Goal: Task Accomplishment & Management: Manage account settings

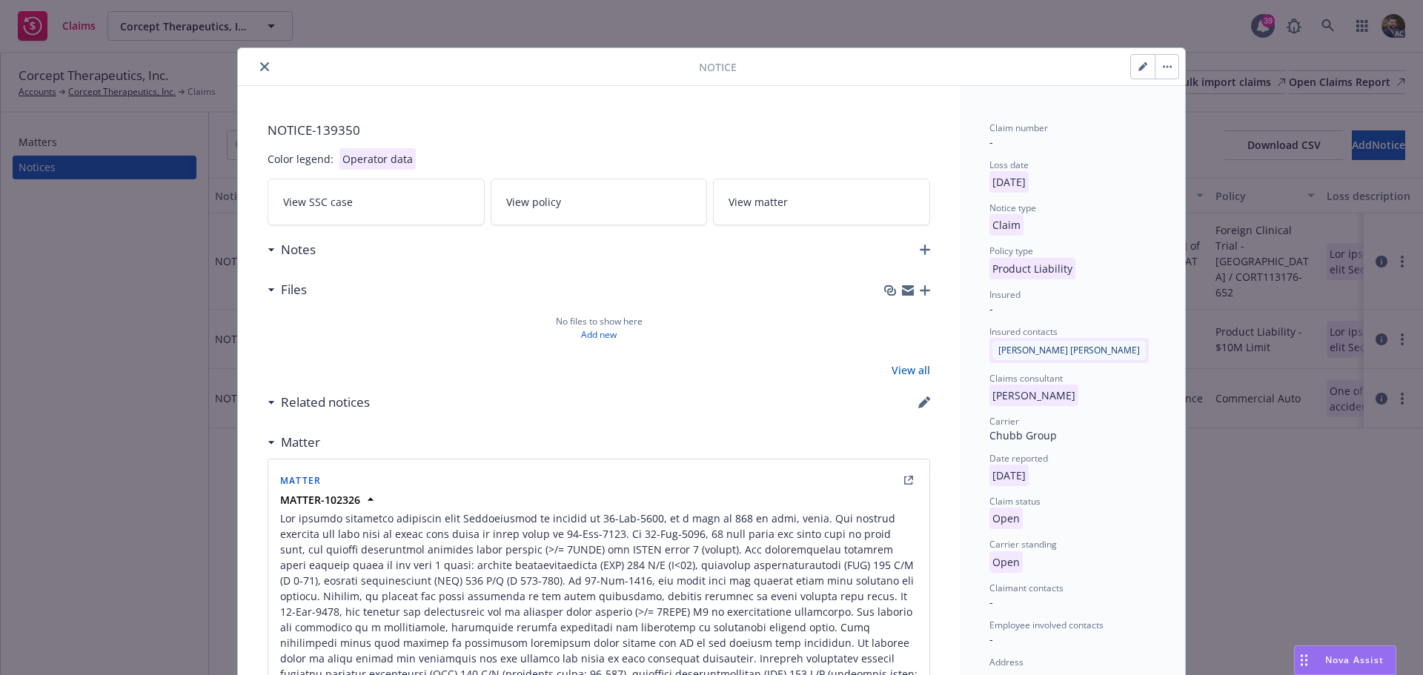
drag, startPoint x: 258, startPoint y: 64, endPoint x: 290, endPoint y: 64, distance: 31.9
click at [261, 64] on icon "close" at bounding box center [264, 66] width 9 height 9
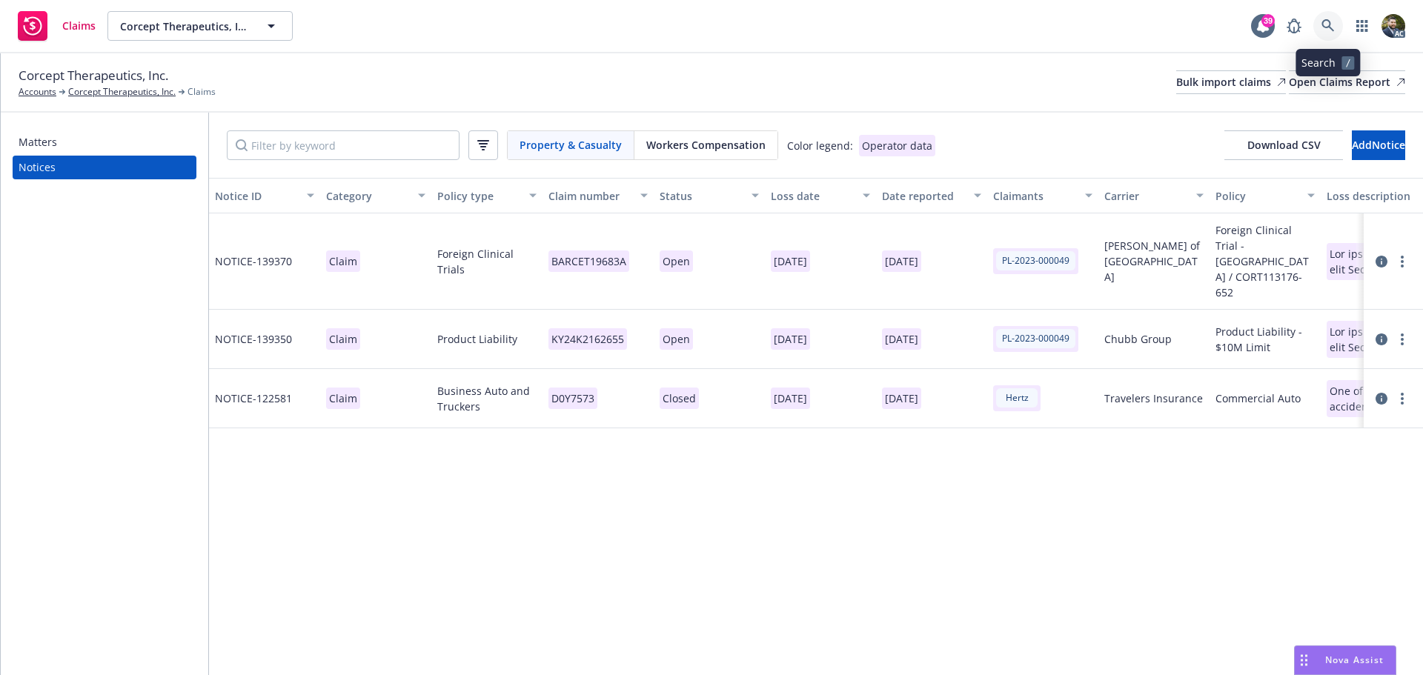
click at [1324, 23] on icon at bounding box center [1327, 25] width 13 height 13
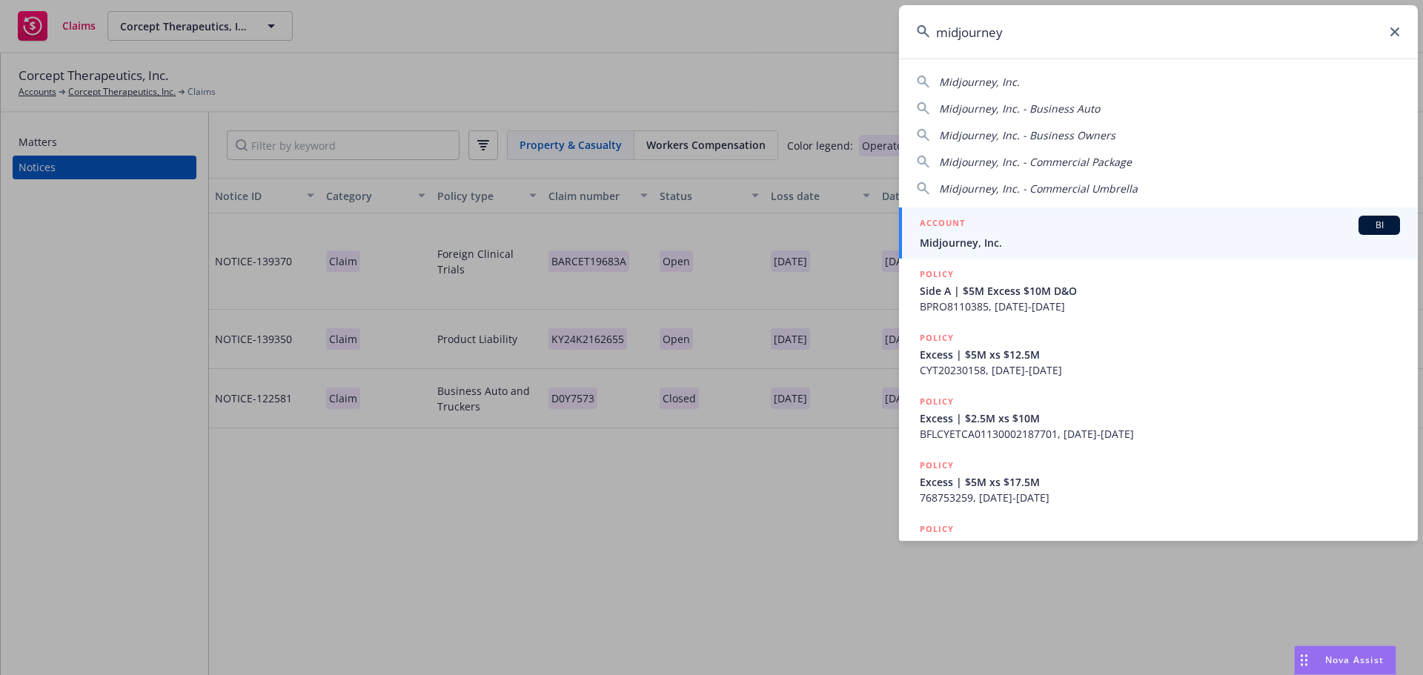
type input "midjourney"
click at [1183, 225] on div "ACCOUNT BI" at bounding box center [1160, 225] width 480 height 19
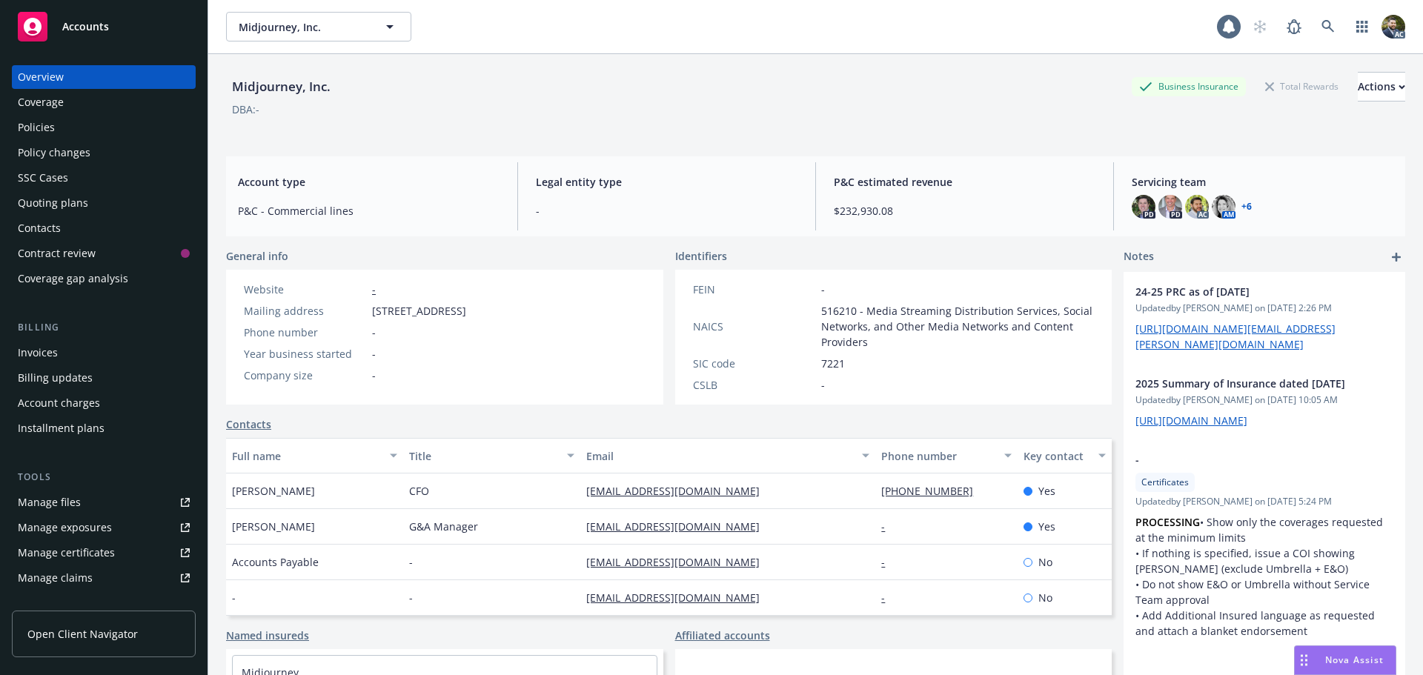
click at [70, 130] on div "Policies" at bounding box center [104, 128] width 172 height 24
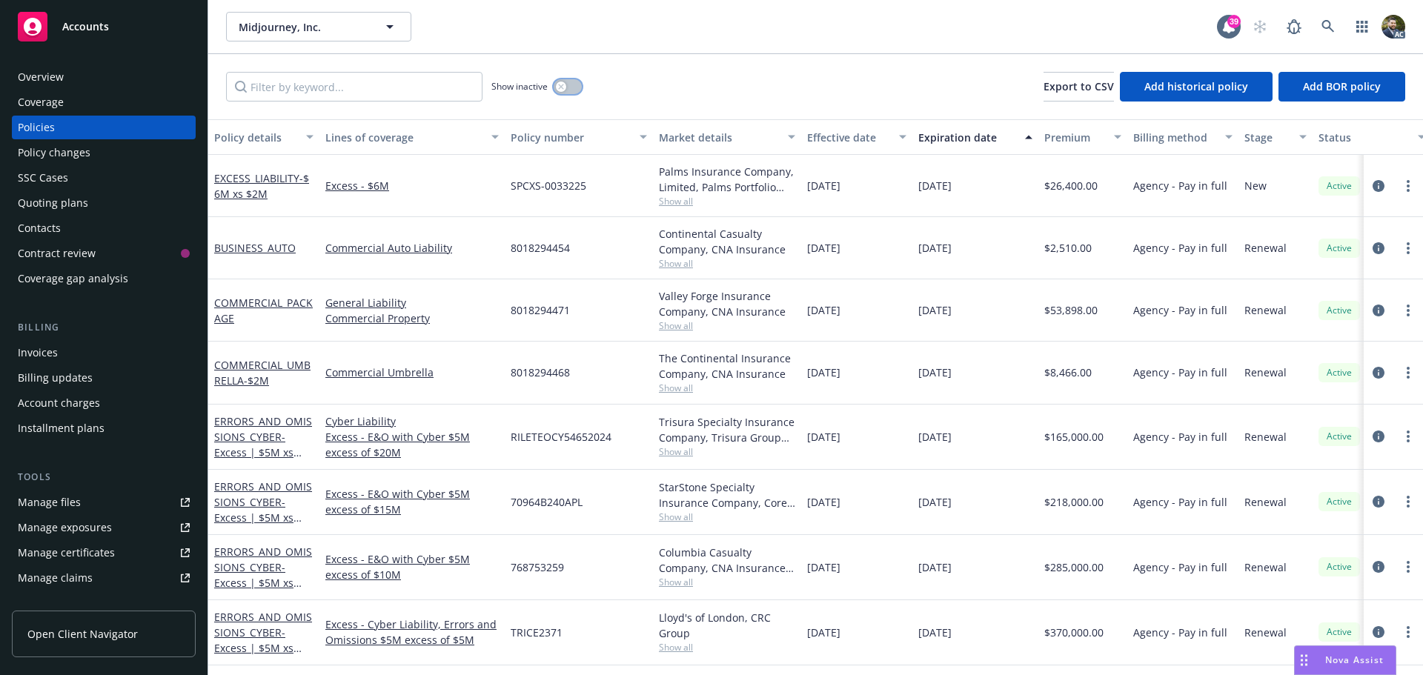
drag, startPoint x: 567, startPoint y: 86, endPoint x: 551, endPoint y: 127, distance: 44.6
click at [567, 86] on button "button" at bounding box center [568, 86] width 28 height 15
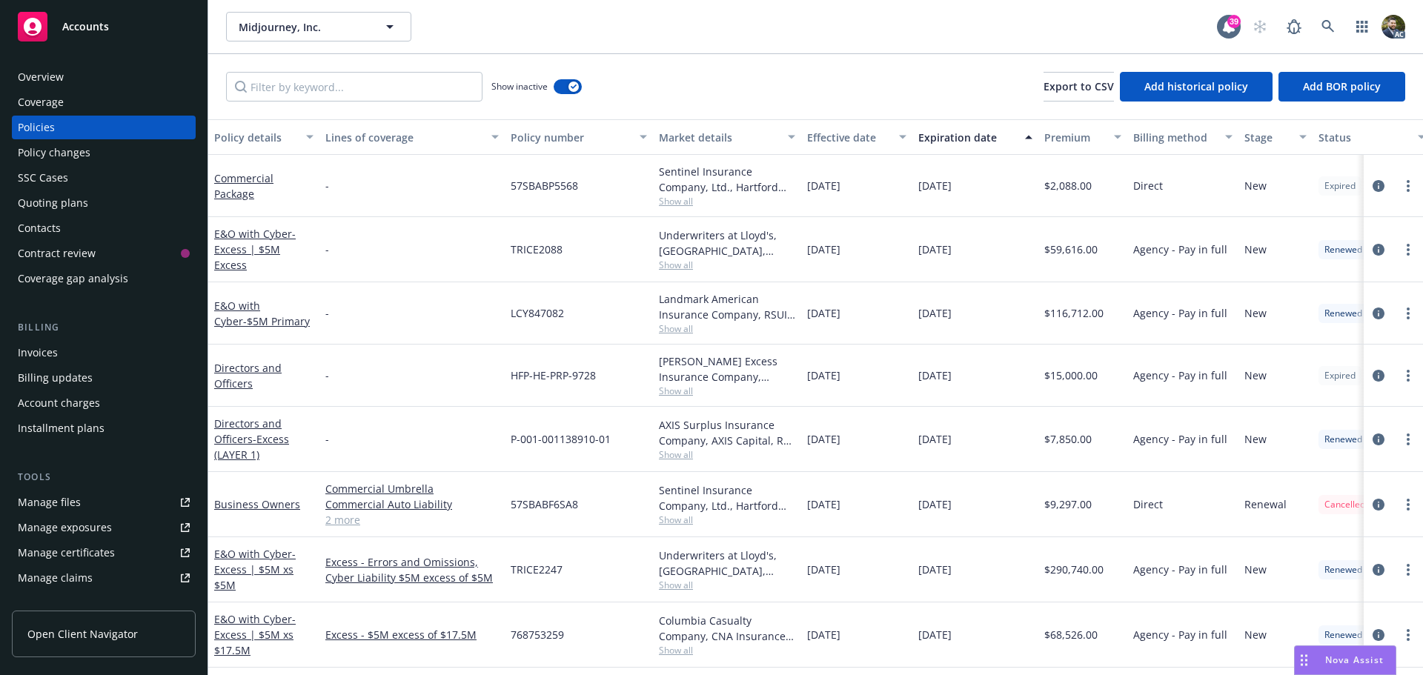
click at [822, 138] on div "Effective date" at bounding box center [848, 138] width 83 height 16
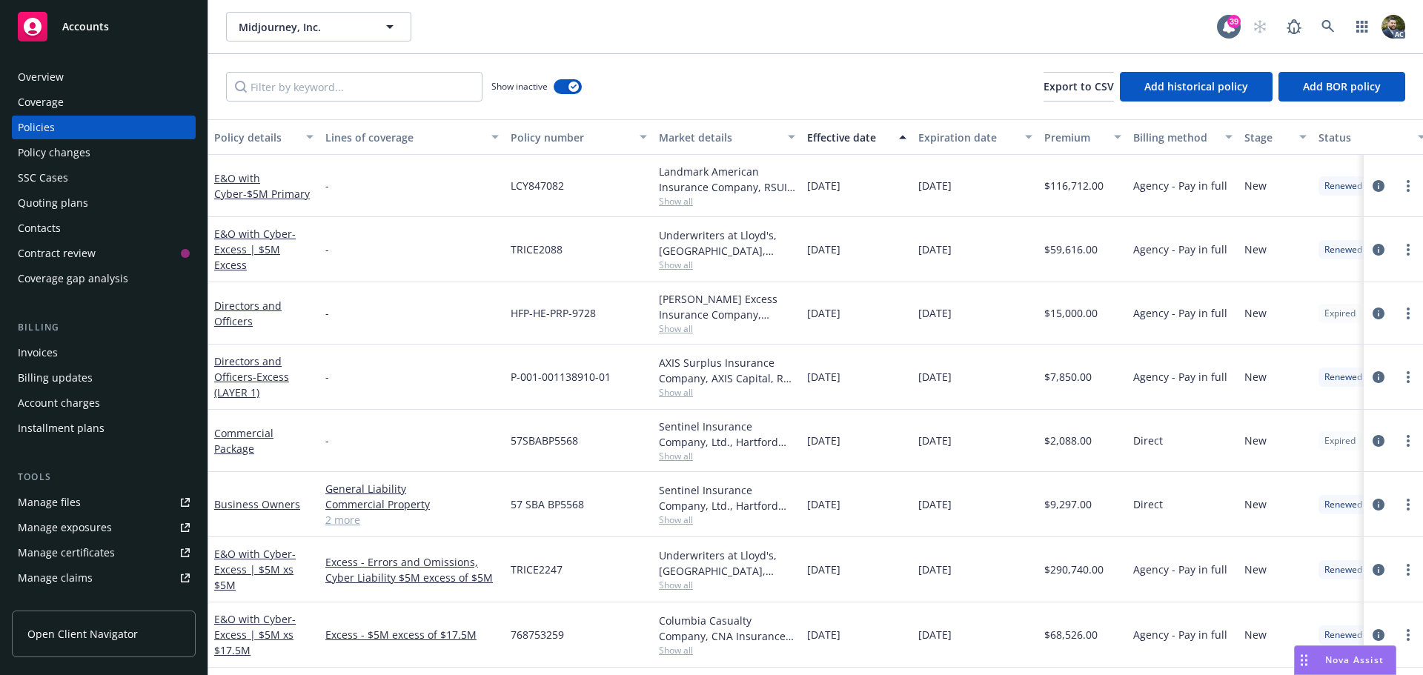
click at [64, 504] on div "Manage files" at bounding box center [49, 503] width 63 height 24
click at [846, 140] on div "Effective date" at bounding box center [848, 138] width 83 height 16
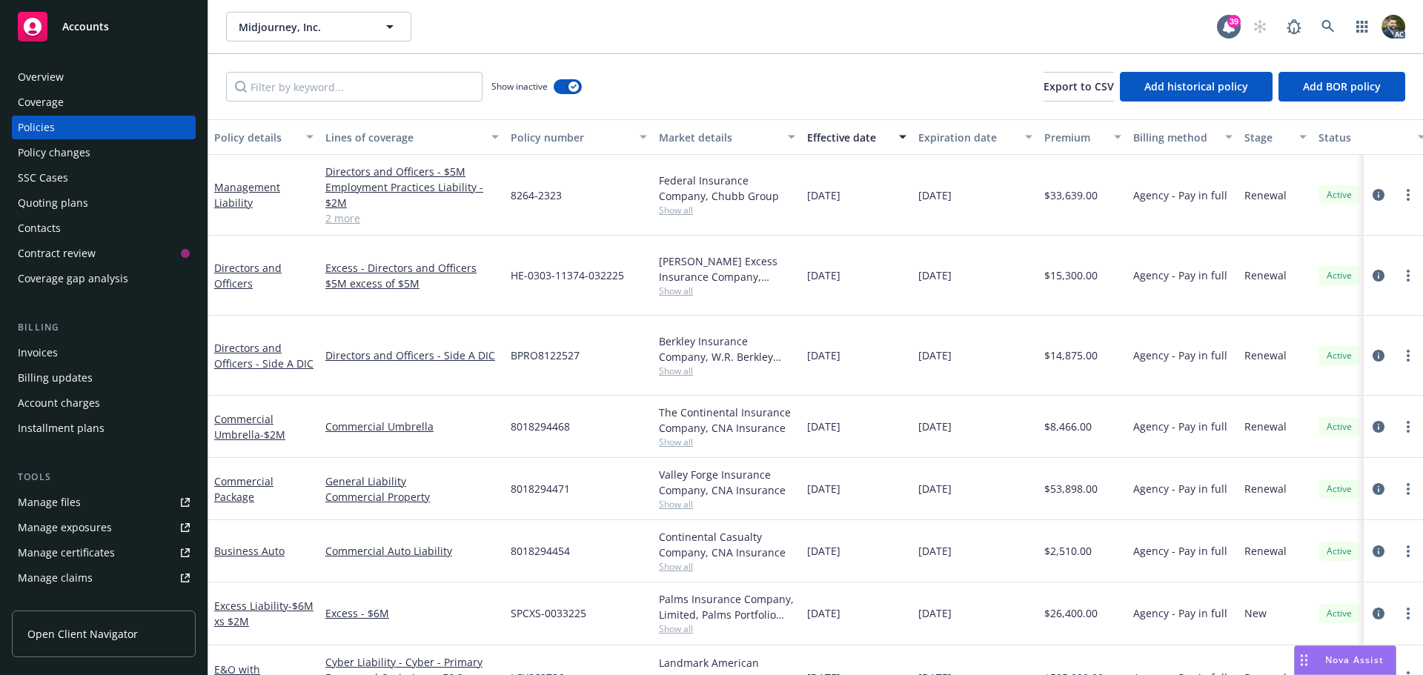
click at [846, 135] on div "Effective date" at bounding box center [848, 138] width 83 height 16
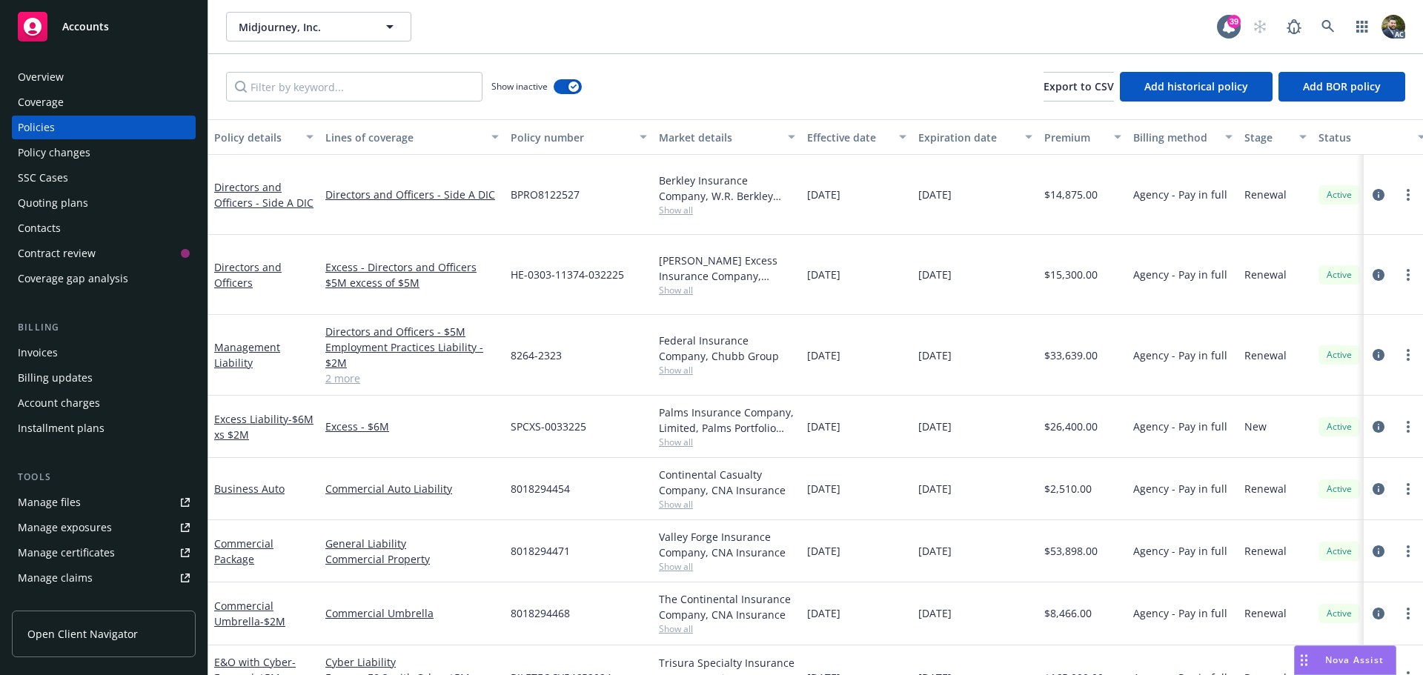
click at [846, 133] on div "Effective date" at bounding box center [848, 138] width 83 height 16
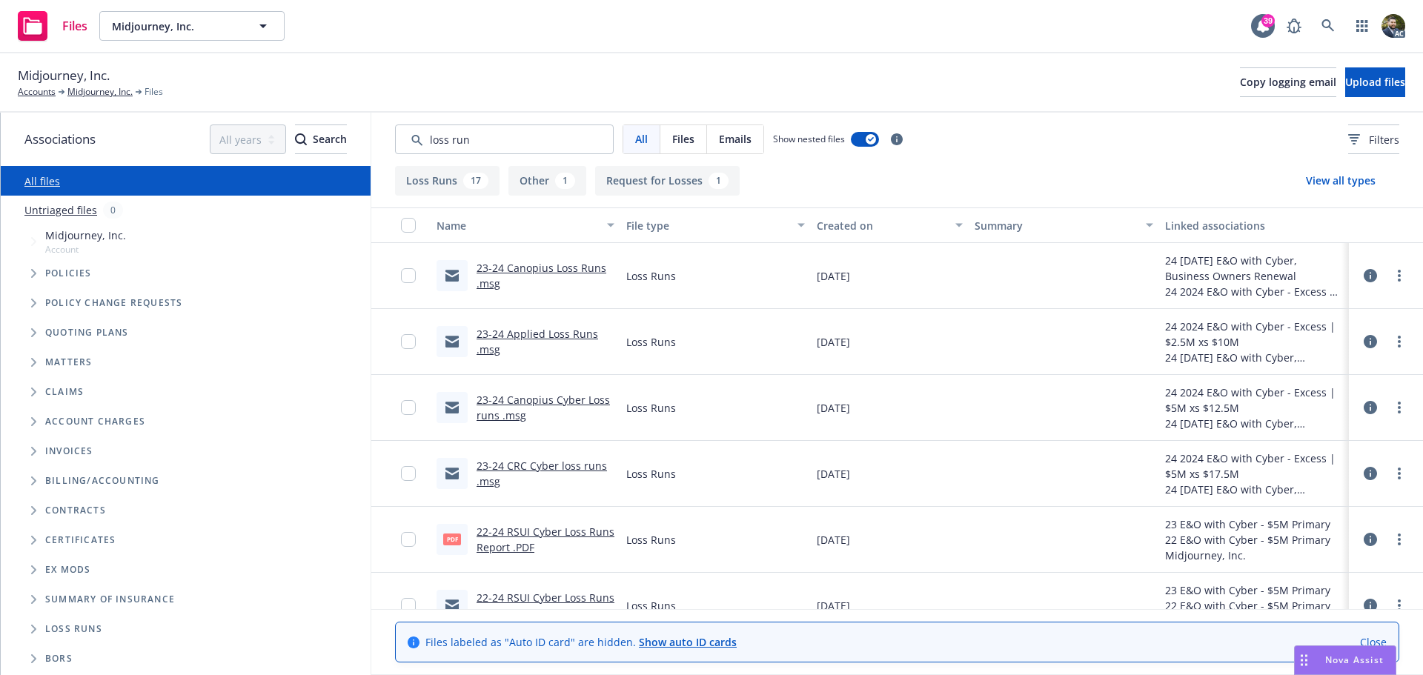
click at [539, 536] on link "22-24 RSUI Cyber Loss Runs Report .PDF" at bounding box center [546, 540] width 138 height 30
drag, startPoint x: 485, startPoint y: 139, endPoint x: 394, endPoint y: 139, distance: 90.4
click at [395, 139] on input "Search by keyword..." at bounding box center [504, 140] width 219 height 30
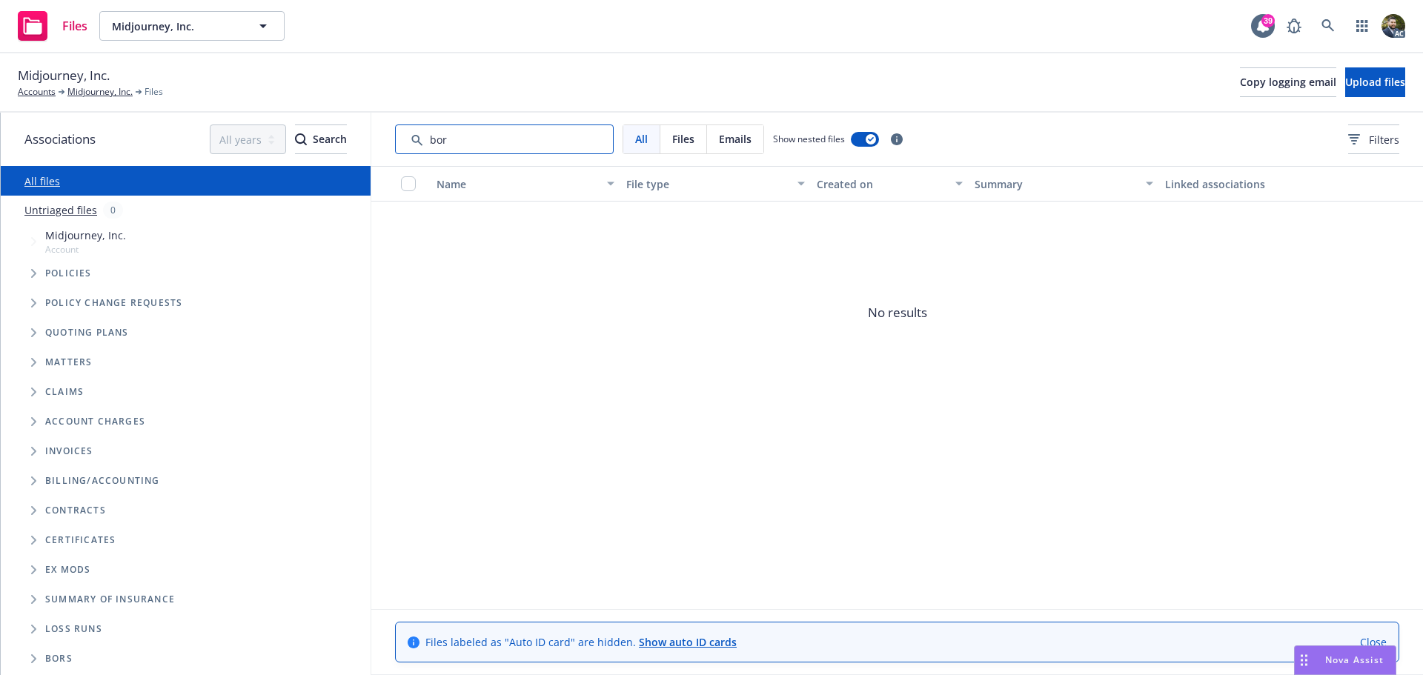
type input "bor"
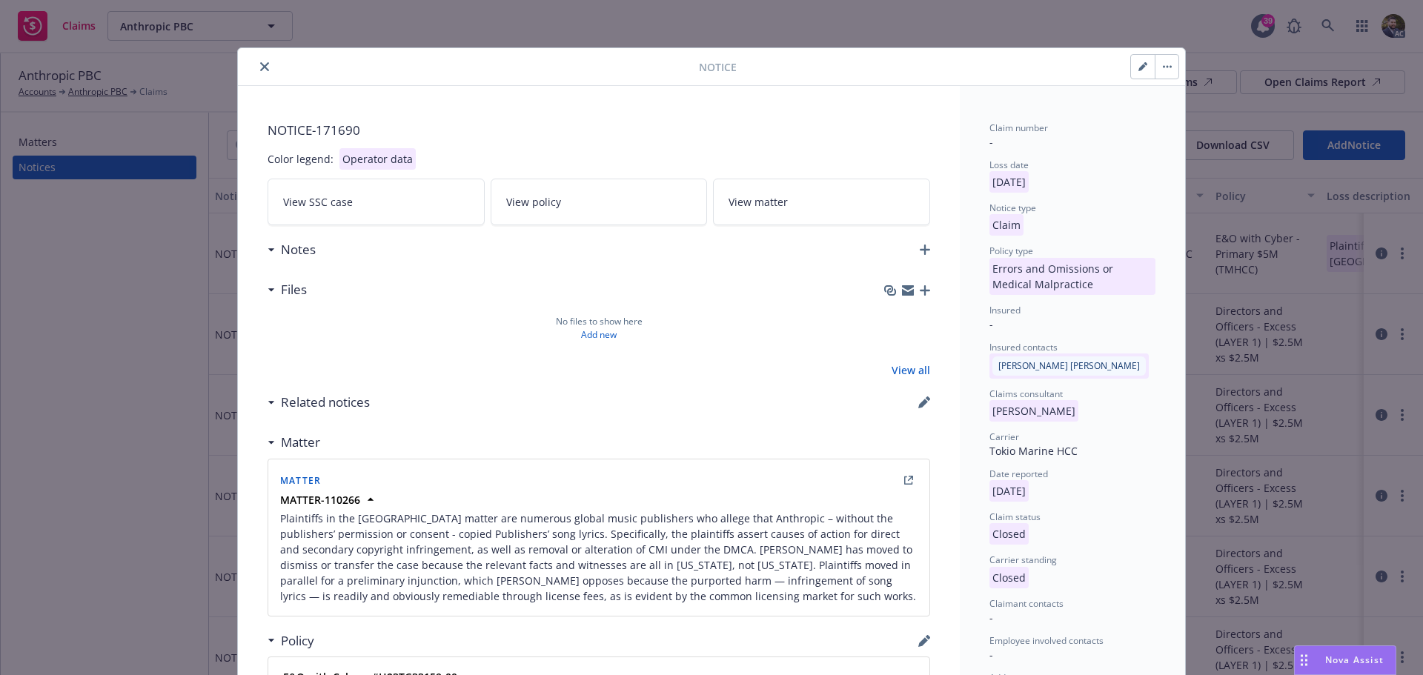
click at [1131, 65] on button "button" at bounding box center [1143, 67] width 24 height 24
select select "ERROR_AND_OMISSIONS_OR_MEDICAL_MALPRACTICE"
select select "closed"
select select "CLAIM"
select select "CLOSED"
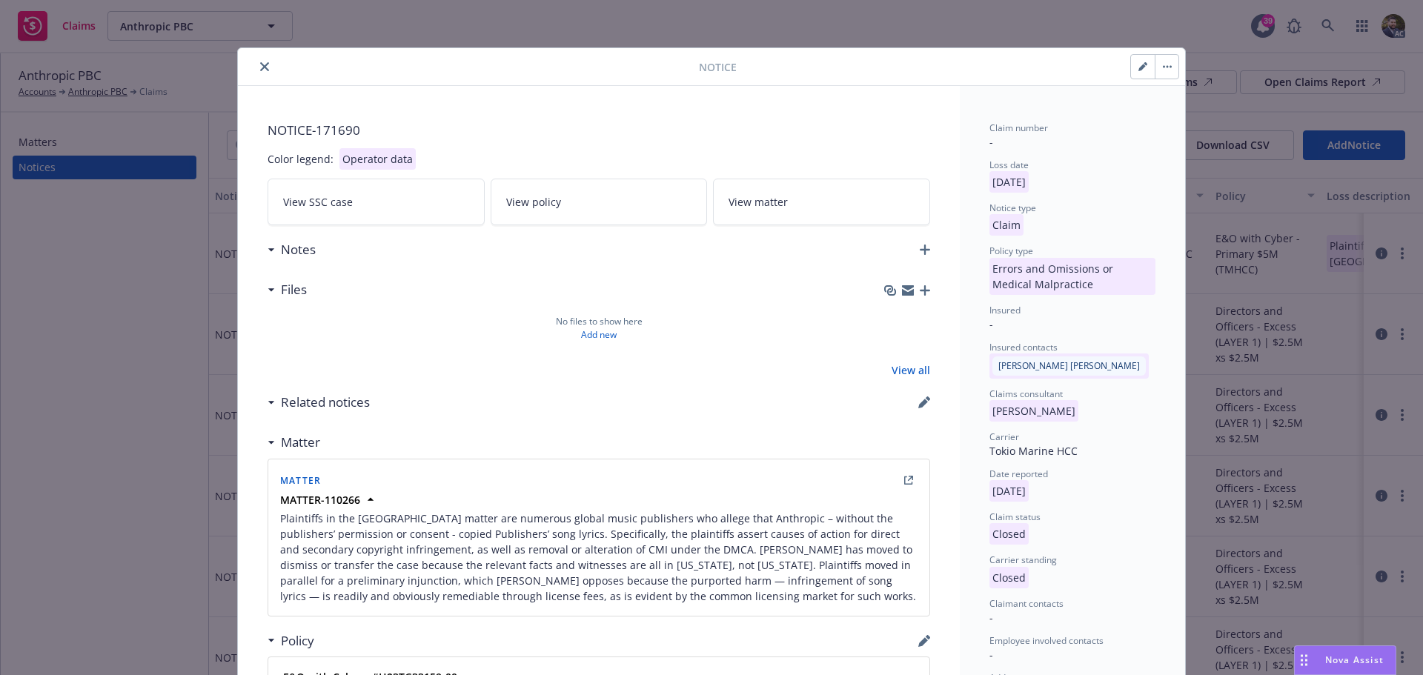
select select "settled"
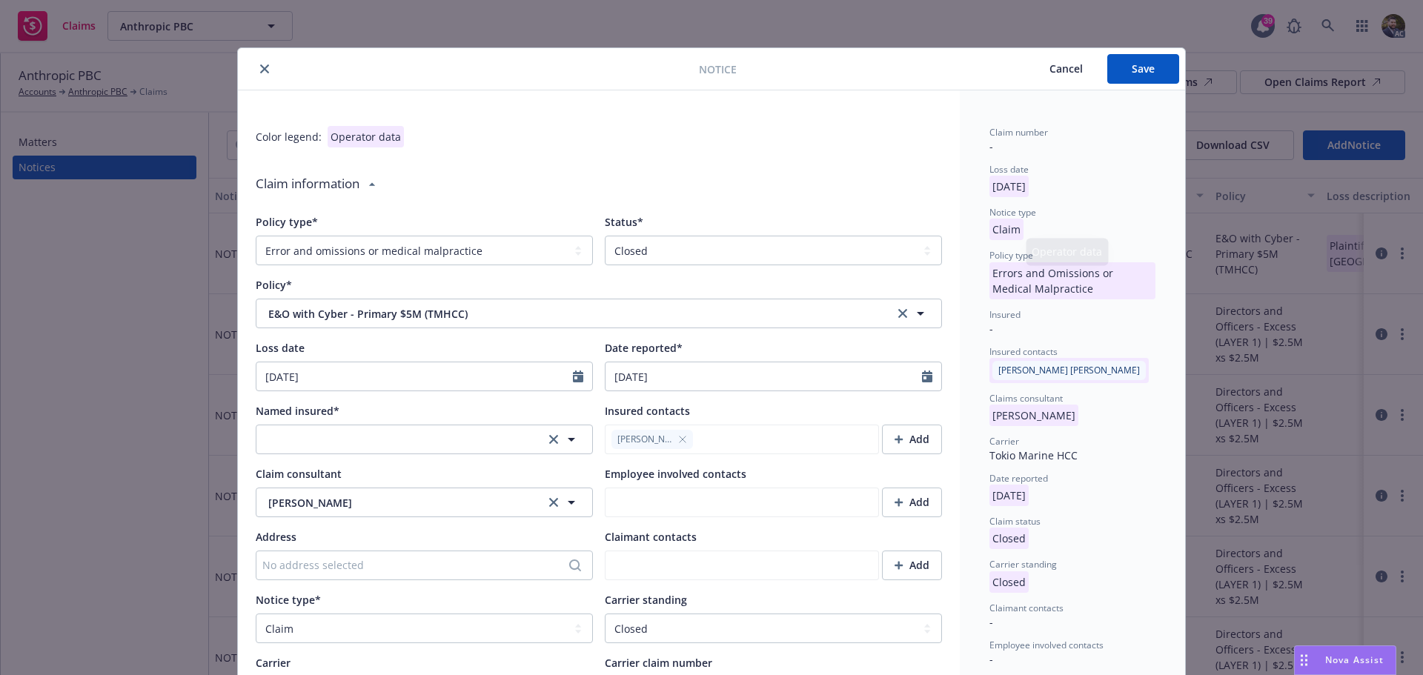
type textarea "x"
click at [713, 256] on select "Select a status Closed Open" at bounding box center [773, 251] width 337 height 30
select select "open"
click at [605, 236] on select "Select a status Closed Open" at bounding box center [773, 251] width 337 height 30
type textarea "x"
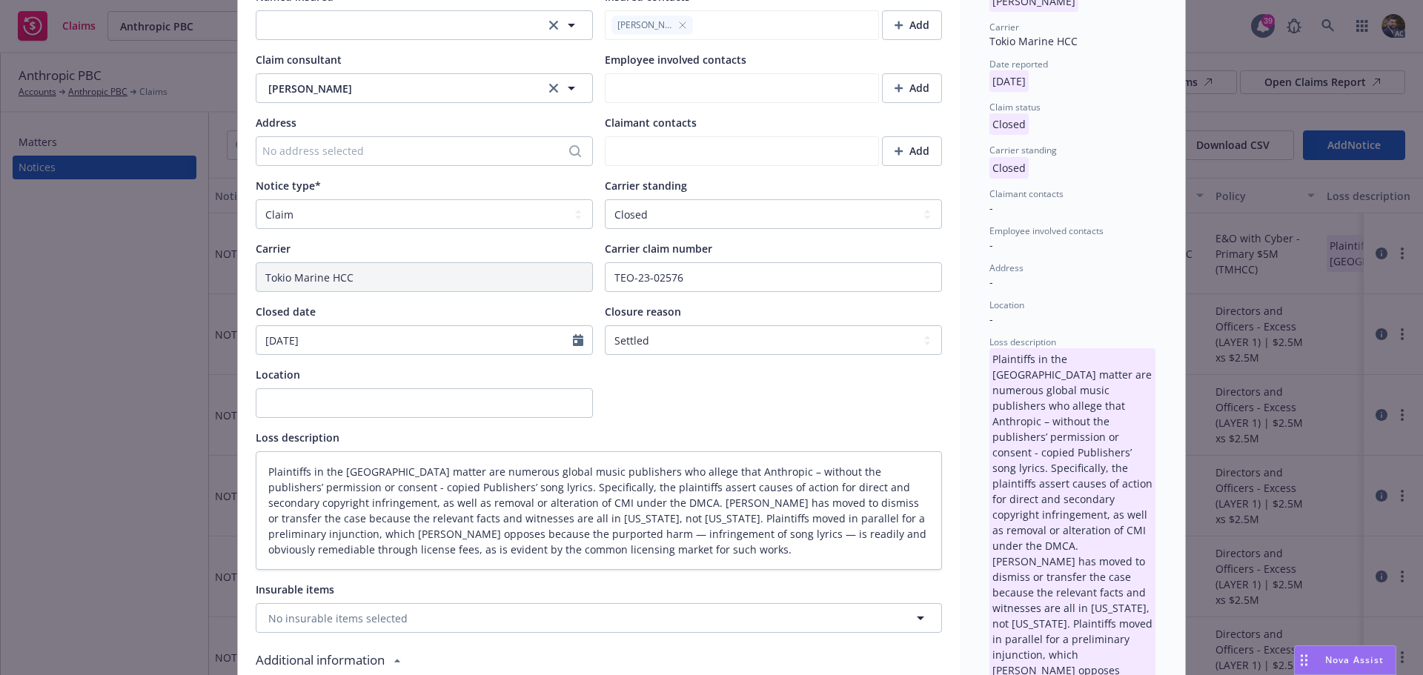
scroll to position [445, 0]
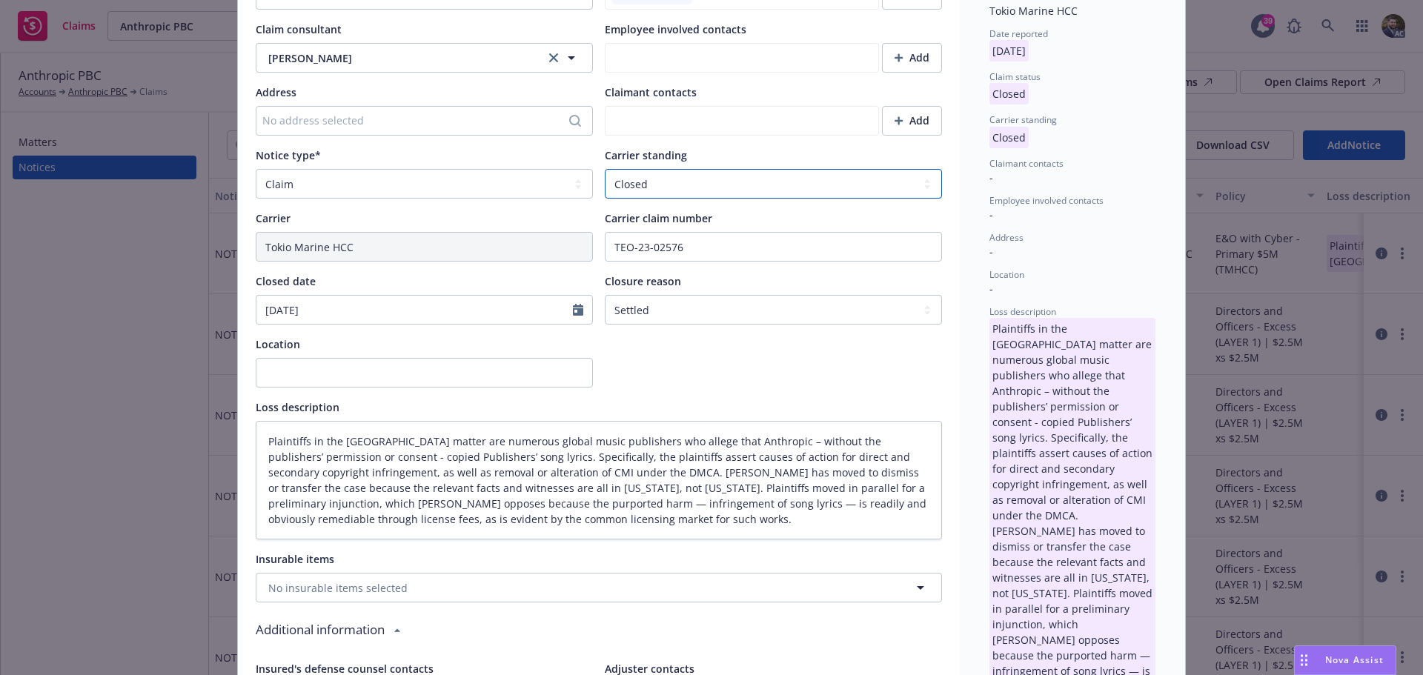
click at [677, 181] on select "Select a carrier standing Closed Not submitted Open Reopened Subrogated Withdra…" at bounding box center [773, 184] width 337 height 30
select select "REOPENED"
click at [605, 169] on select "Select a carrier standing Closed Not submitted Open Reopened Subrogated Withdra…" at bounding box center [773, 184] width 337 height 30
type textarea "x"
click at [708, 317] on select "Select claim closure reason Administrative closure Closed Closed no liability f…" at bounding box center [773, 310] width 337 height 30
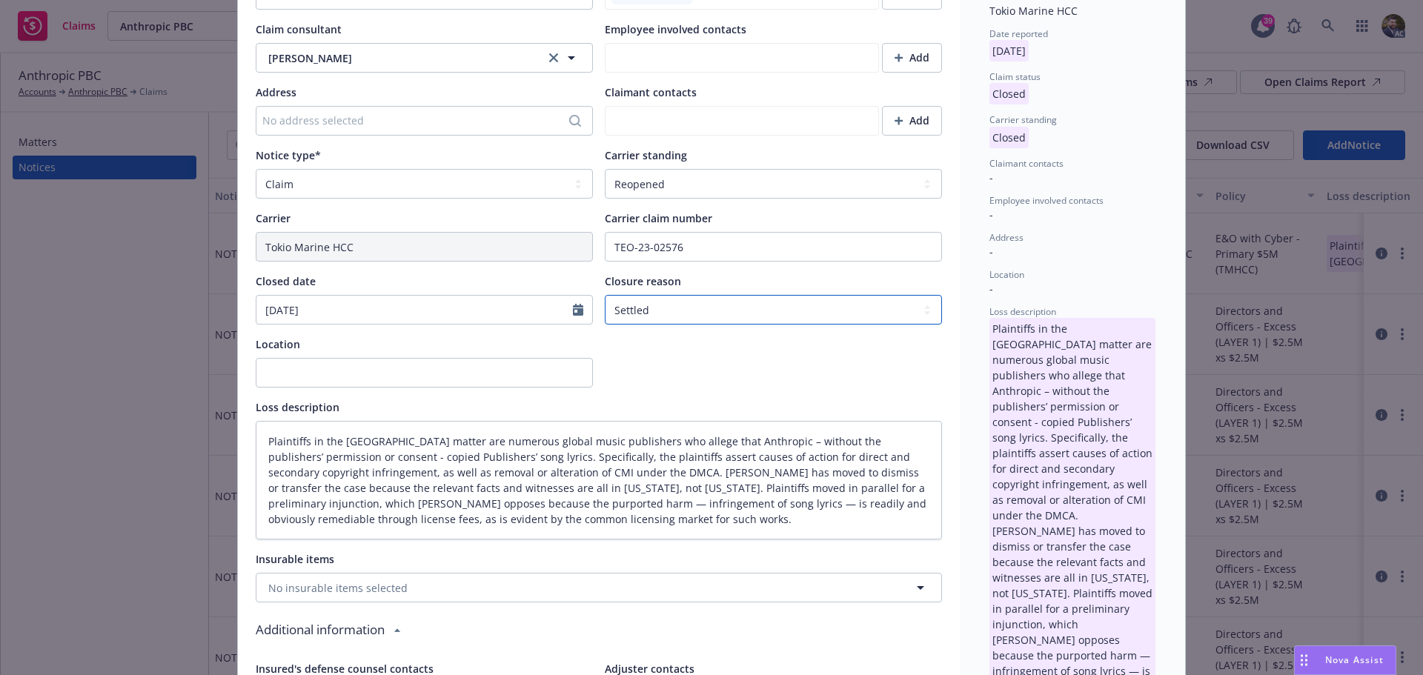
select select
click at [605, 295] on select "Select claim closure reason Administrative closure Closed Closed no liability f…" at bounding box center [773, 310] width 337 height 30
type textarea "x"
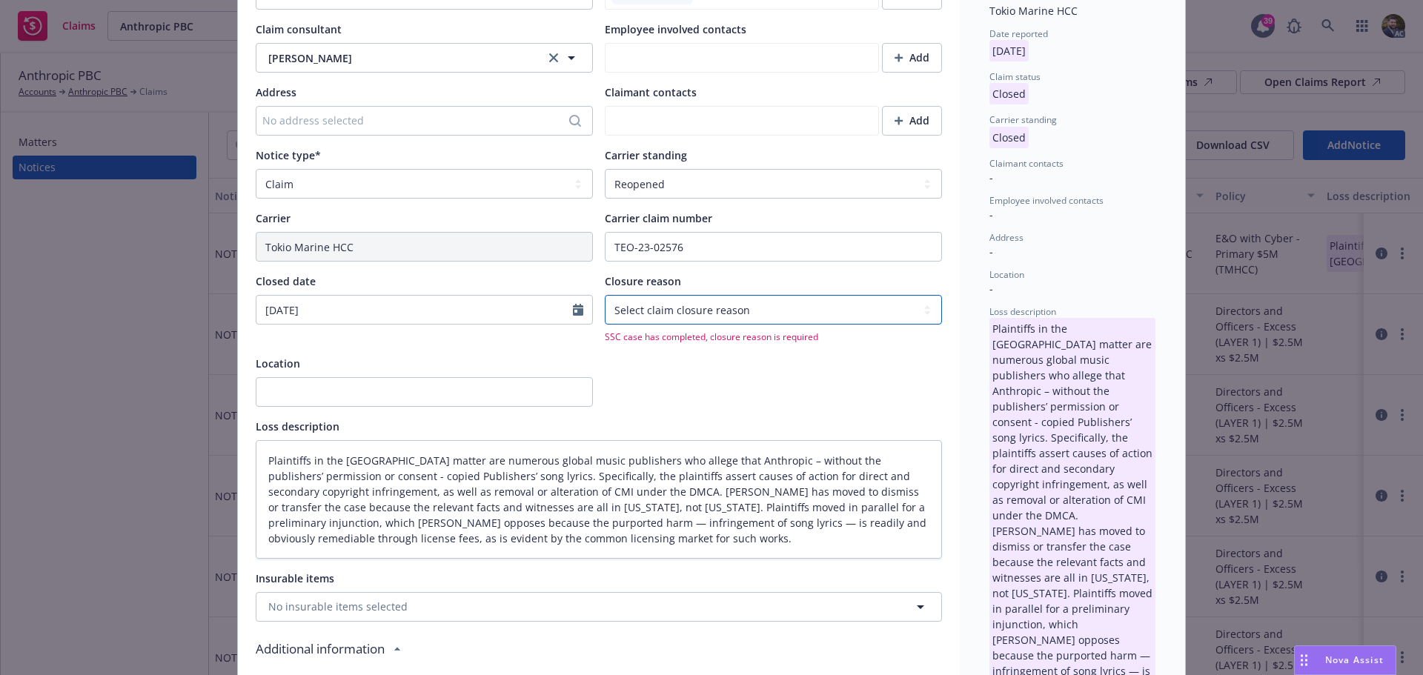
click at [697, 308] on select "Select claim closure reason Administrative closure Closed Closed no liability f…" at bounding box center [773, 310] width 337 height 30
select select "settled"
click at [605, 295] on select "Select claim closure reason Administrative closure Closed Closed no liability f…" at bounding box center [773, 310] width 337 height 30
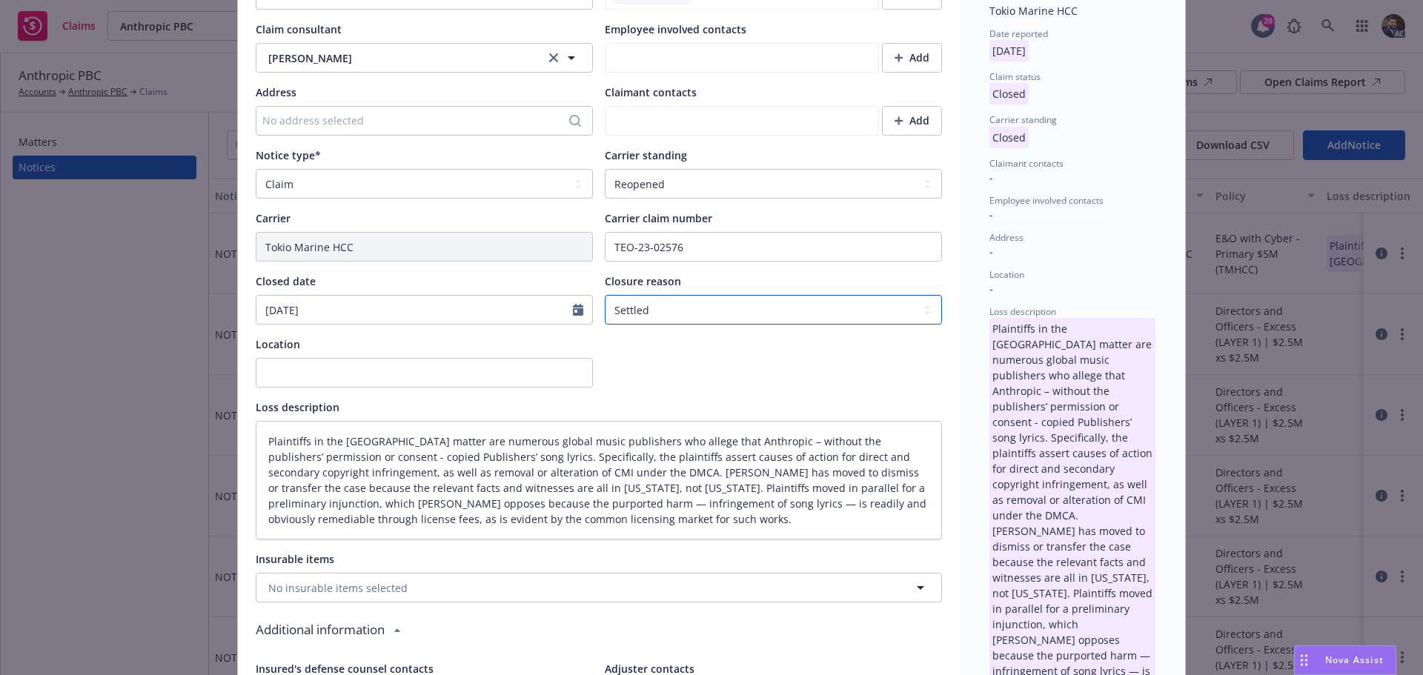
scroll to position [0, 0]
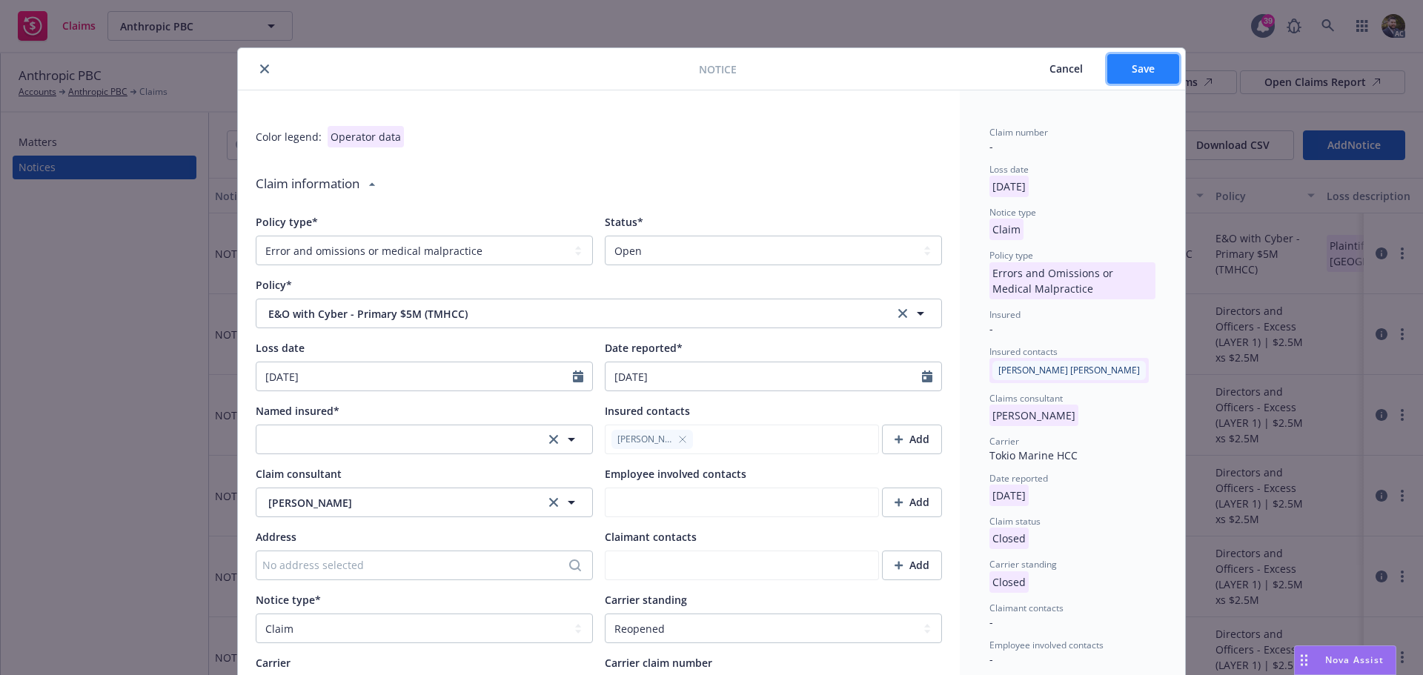
click at [1146, 69] on span "Save" at bounding box center [1143, 69] width 23 height 14
type textarea "x"
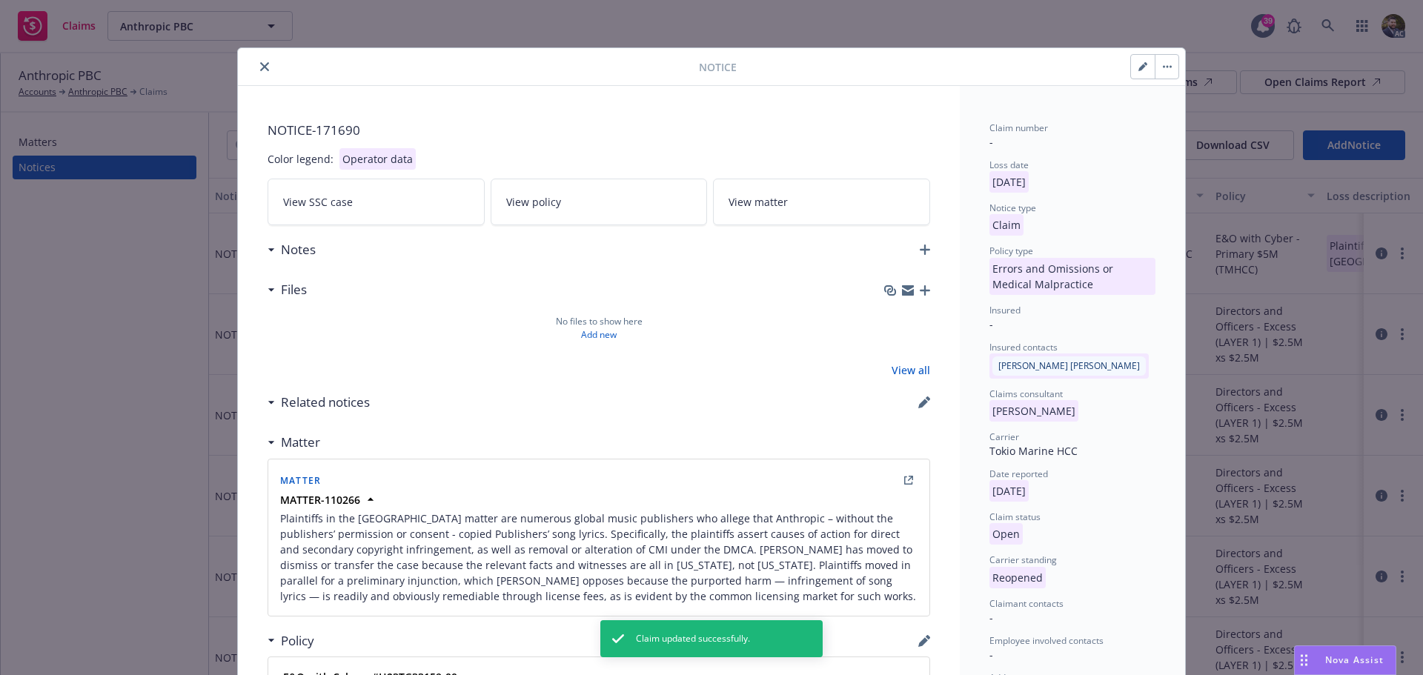
drag, startPoint x: 253, startPoint y: 70, endPoint x: 264, endPoint y: 69, distance: 11.2
click at [256, 70] on button "close" at bounding box center [265, 67] width 18 height 18
